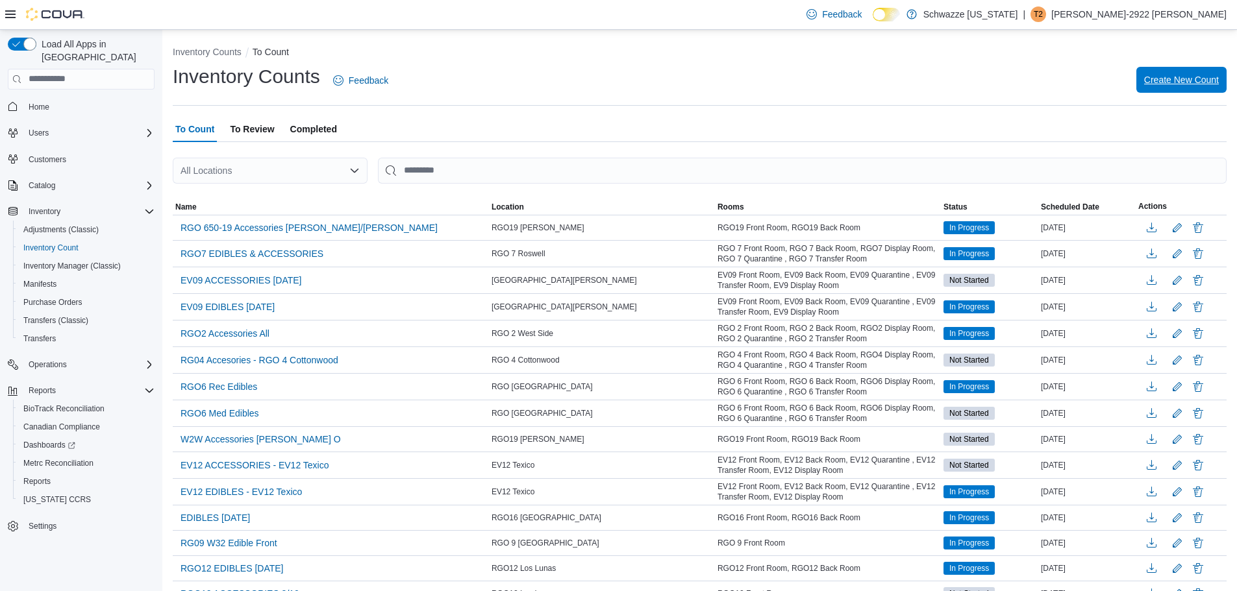
click at [1194, 84] on span "Create New Count" at bounding box center [1181, 79] width 75 height 13
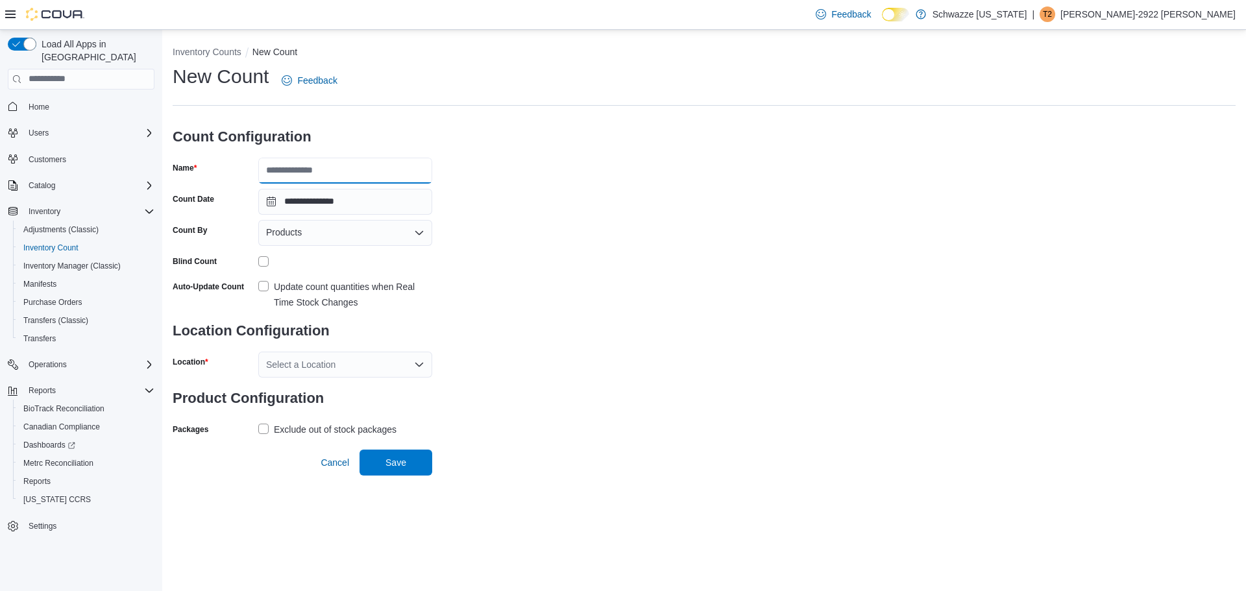
click at [369, 162] on input "Name" at bounding box center [345, 171] width 174 height 26
type input "**********"
click at [532, 308] on div "**********" at bounding box center [704, 252] width 1063 height 376
click at [264, 285] on label "Update count quantities when Real Time Stock Changes" at bounding box center [345, 294] width 174 height 31
click at [327, 367] on div "Select a Location" at bounding box center [345, 365] width 174 height 26
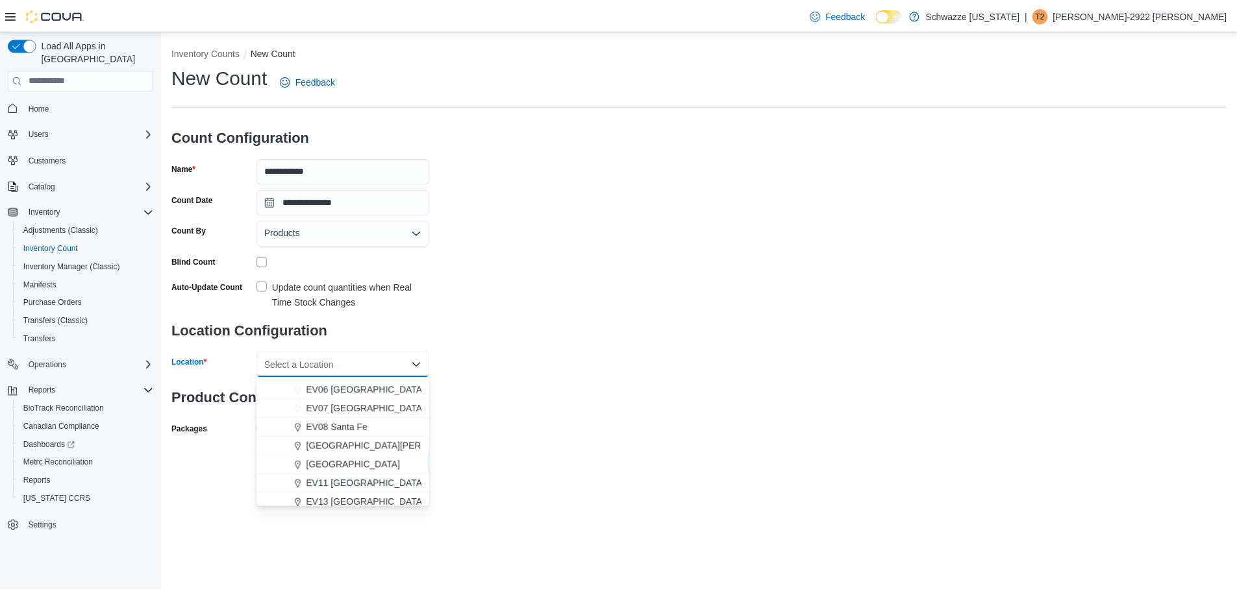
scroll to position [130, 0]
click at [369, 484] on span "EV11 [GEOGRAPHIC_DATA]" at bounding box center [367, 482] width 119 height 13
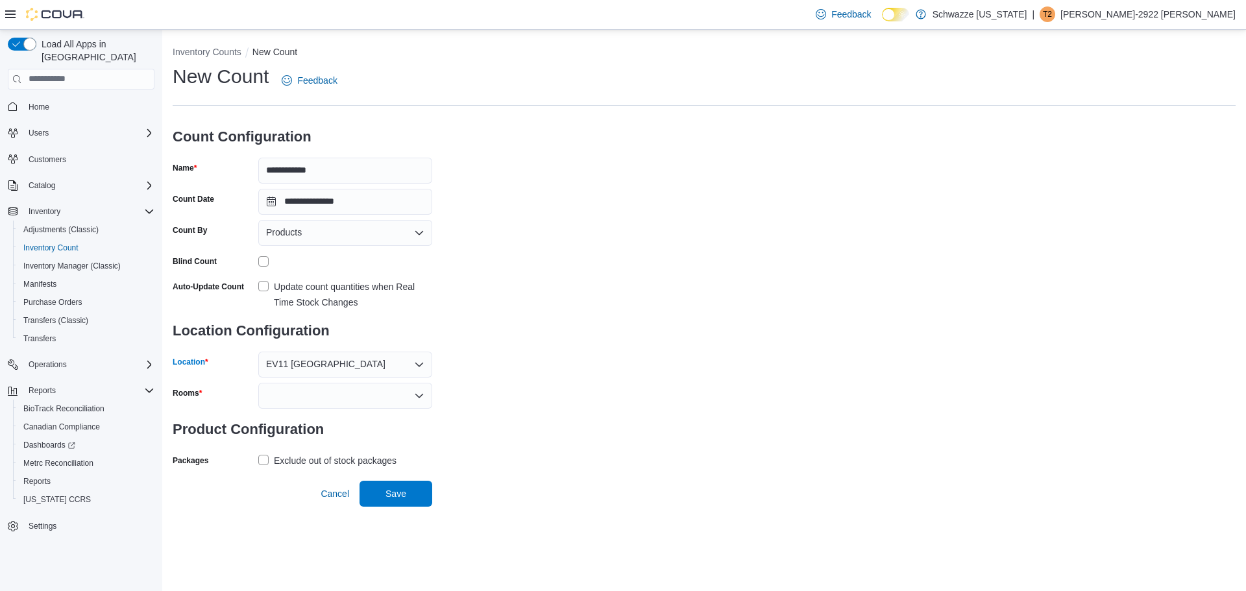
drag, startPoint x: 268, startPoint y: 460, endPoint x: 275, endPoint y: 464, distance: 8.1
click at [273, 464] on label "Exclude out of stock packages" at bounding box center [327, 461] width 138 height 16
click at [366, 396] on div at bounding box center [345, 396] width 174 height 26
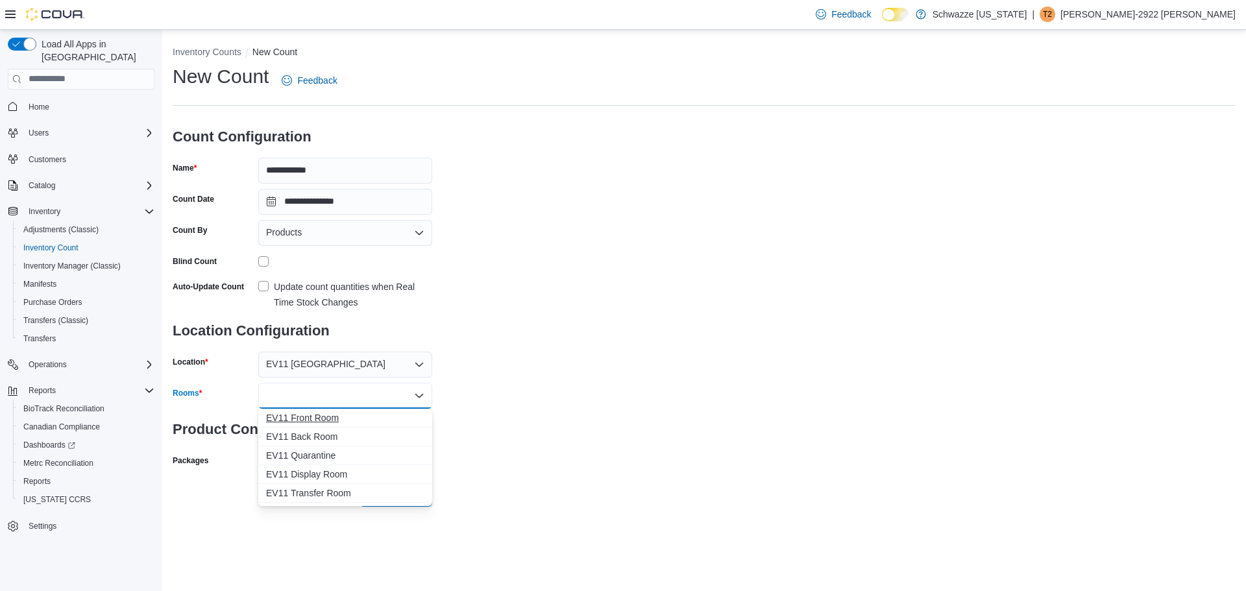
click at [358, 417] on span "EV11 Front Room" at bounding box center [345, 418] width 158 height 13
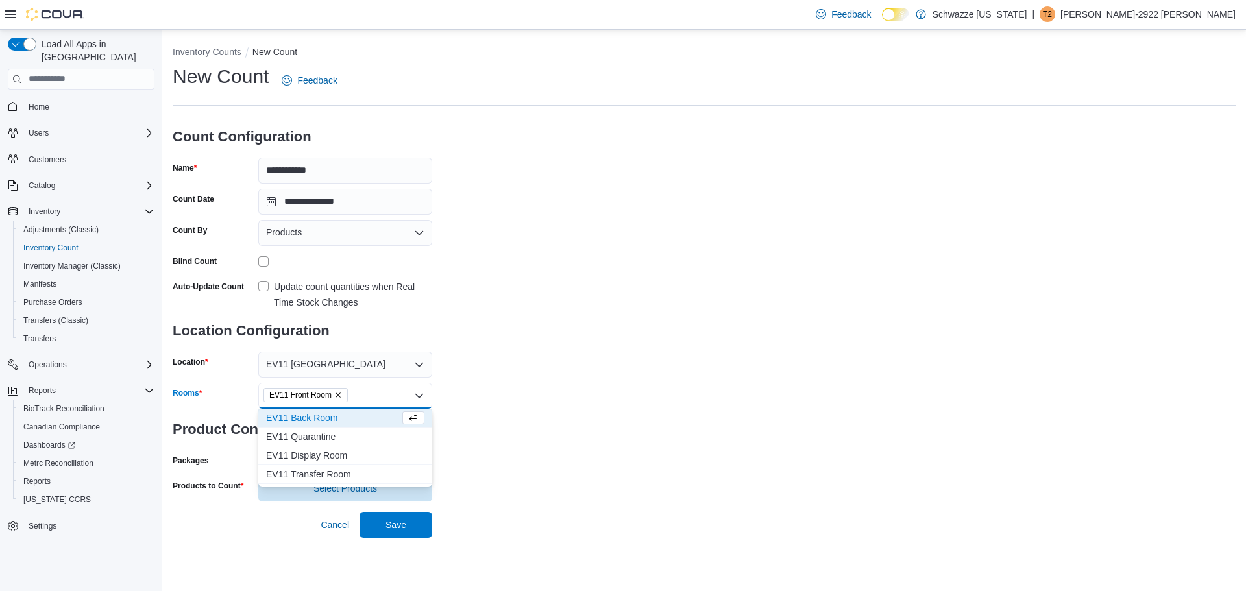
click at [358, 417] on span "EV11 Back Room" at bounding box center [333, 418] width 134 height 13
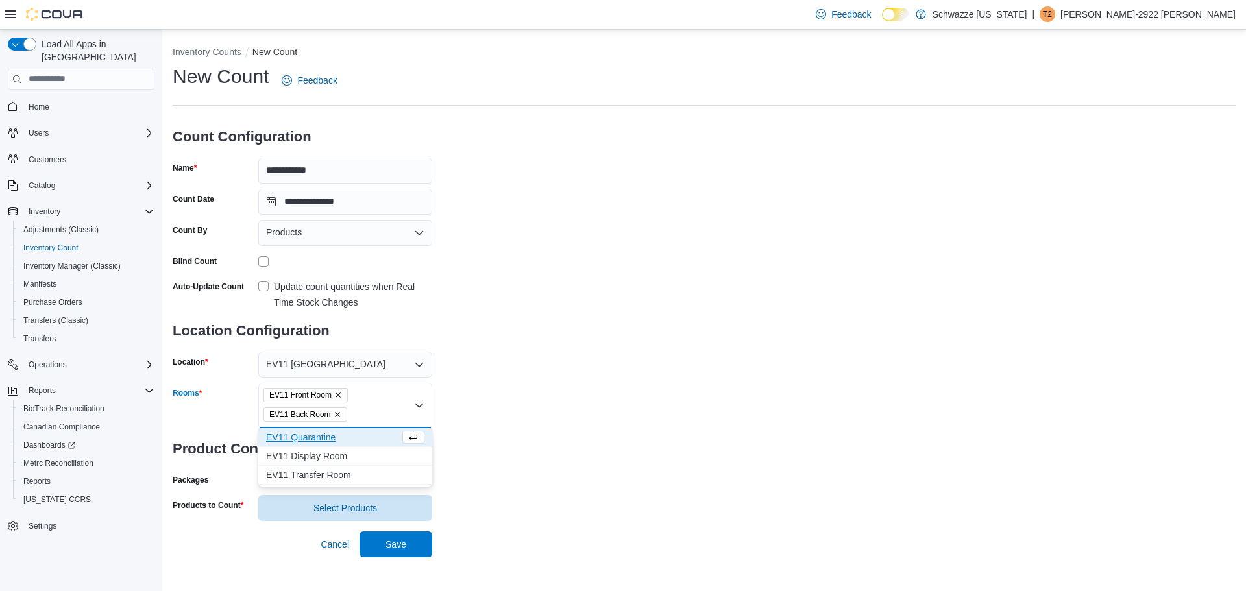
click at [774, 383] on div "**********" at bounding box center [704, 293] width 1063 height 458
click at [413, 545] on span "Save" at bounding box center [395, 544] width 57 height 26
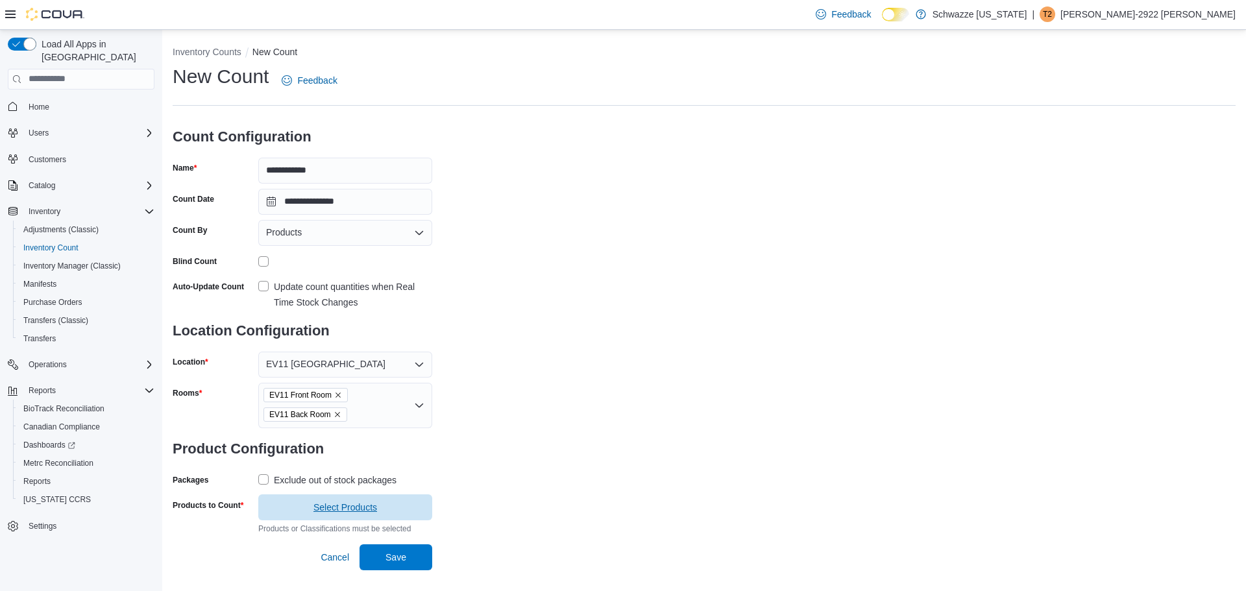
click at [423, 507] on span "Select Products" at bounding box center [345, 508] width 158 height 26
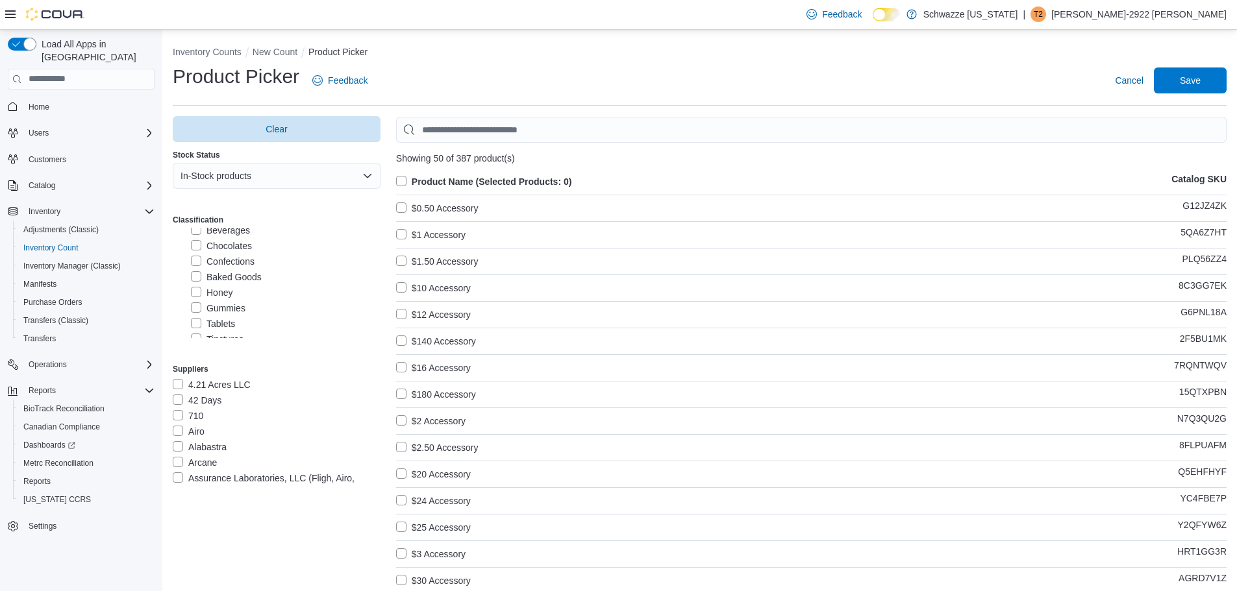
scroll to position [454, 0]
click at [188, 278] on label "Edibles" at bounding box center [204, 280] width 45 height 16
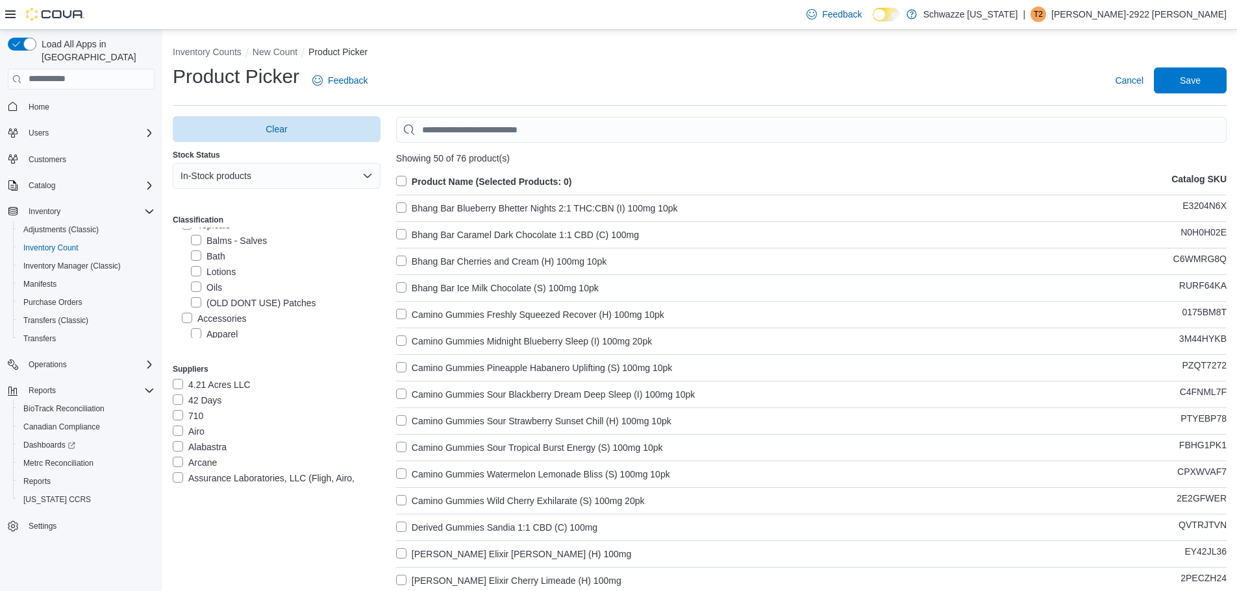
scroll to position [584, 0]
click at [193, 274] on label "Tinctures" at bounding box center [217, 275] width 53 height 16
click at [199, 276] on label "Tinctures" at bounding box center [217, 275] width 53 height 16
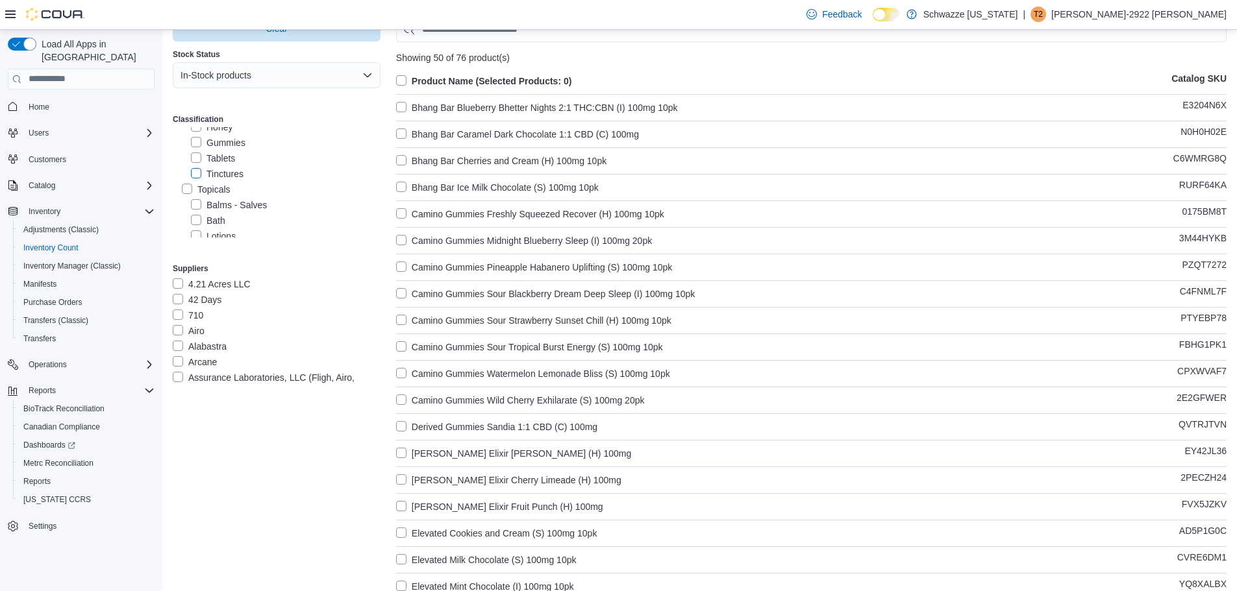
scroll to position [0, 0]
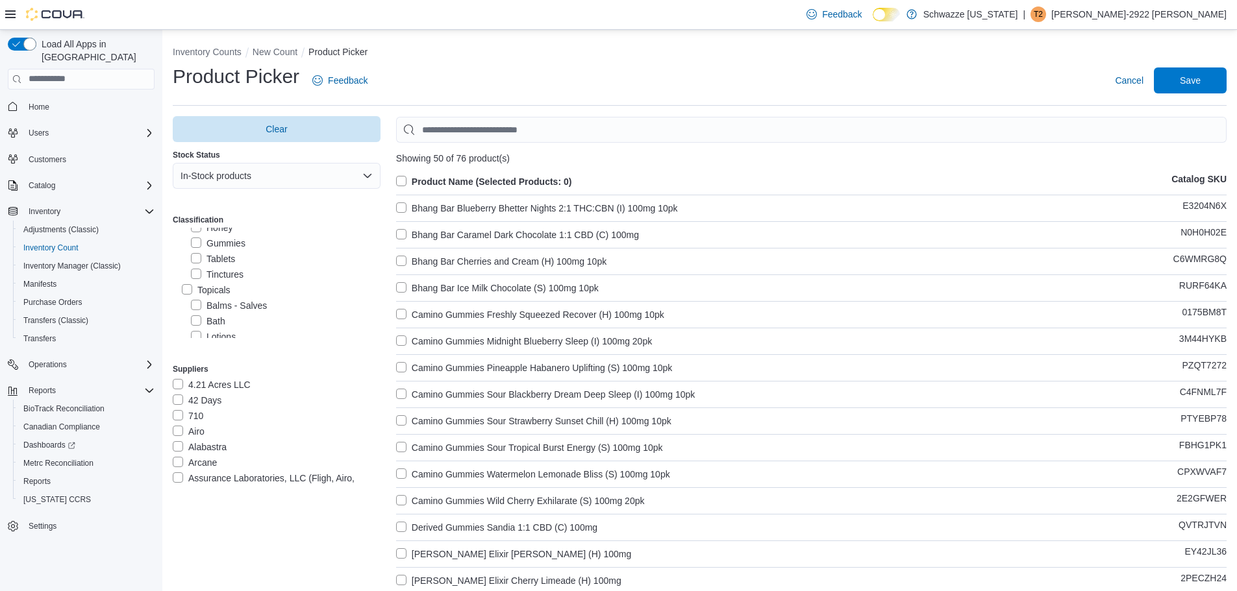
click at [403, 180] on label "Product Name (Selected Products: 0)" at bounding box center [484, 182] width 176 height 16
click at [1174, 82] on span "Save" at bounding box center [1189, 80] width 57 height 26
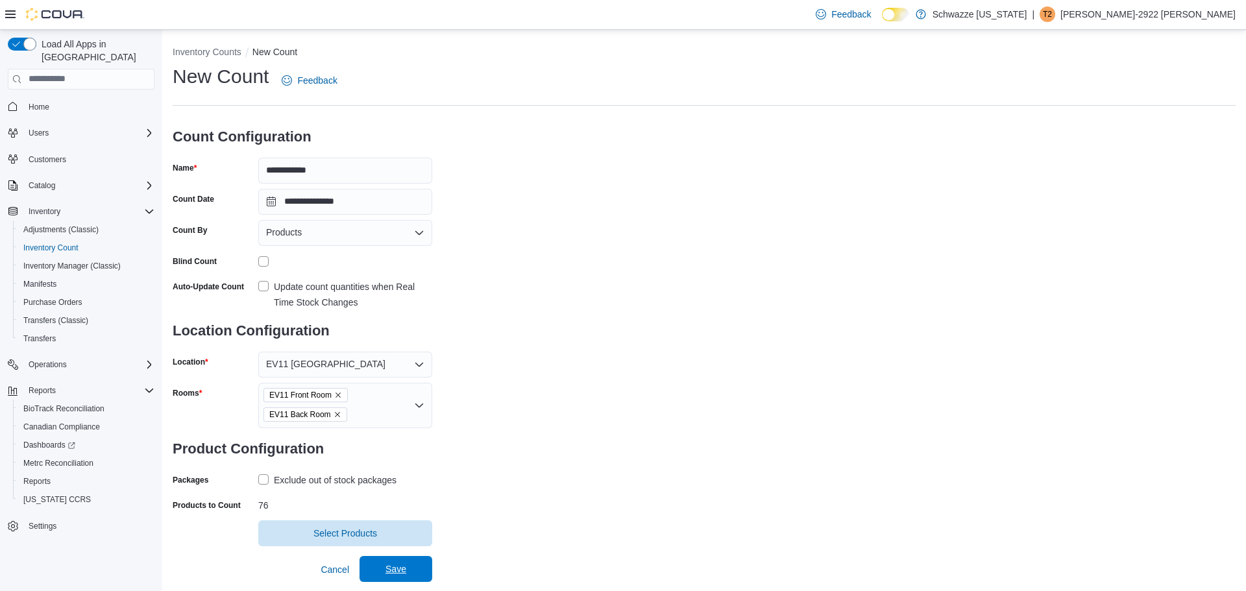
click at [422, 575] on span "Save" at bounding box center [395, 569] width 57 height 26
